Goal: Task Accomplishment & Management: Manage account settings

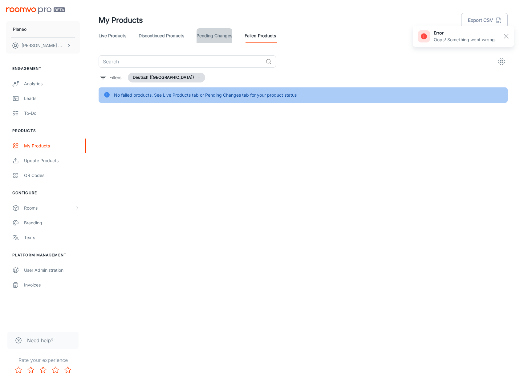
click at [218, 35] on link "Pending Changes" at bounding box center [215, 35] width 36 height 15
click at [159, 36] on link "Discontinued Products" at bounding box center [162, 35] width 46 height 15
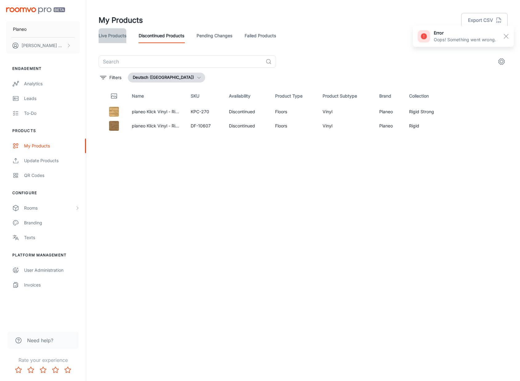
click at [120, 36] on link "Live Products" at bounding box center [113, 35] width 28 height 15
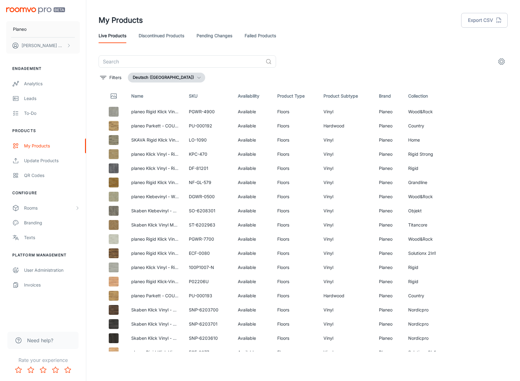
click at [174, 34] on link "Discontinued Products" at bounding box center [162, 35] width 46 height 15
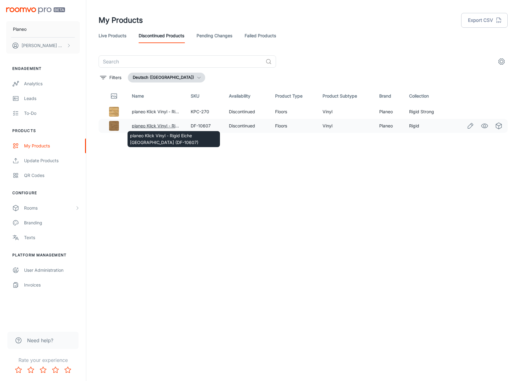
click at [163, 126] on link "planeo Klick Vinyl - Rigid Eiche Venedig (DF-10607)" at bounding box center [198, 125] width 132 height 5
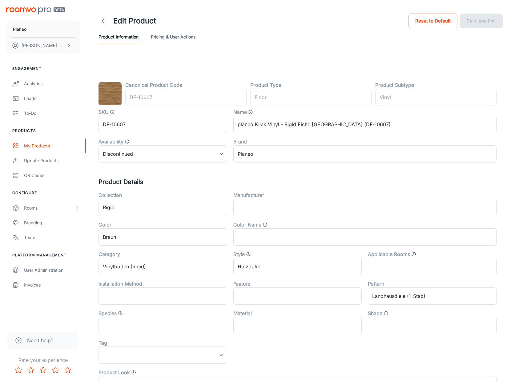
type input "Boden"
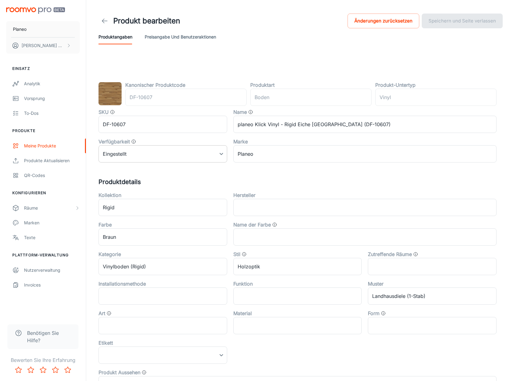
click at [195, 154] on body "Planeo Viktor Neufeld Einsatz Analytik Vorsprung To-dos Produkte Meine Produkte…" at bounding box center [257, 190] width 515 height 381
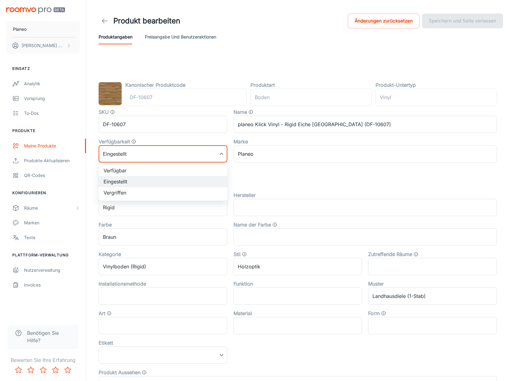
click at [168, 171] on li "Verfügbar" at bounding box center [163, 170] width 129 height 11
type input "0"
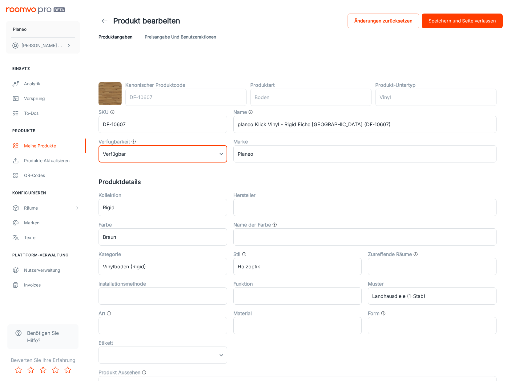
click at [453, 22] on button "Speichern und Seite verlassen" at bounding box center [462, 21] width 81 height 15
